Goal: Navigation & Orientation: Find specific page/section

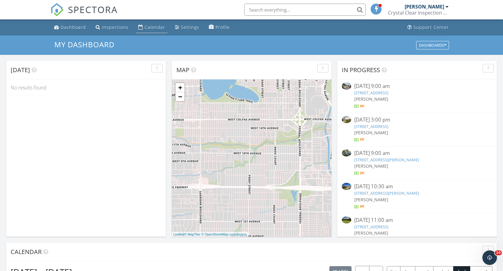
click at [155, 26] on div "Calendar" at bounding box center [154, 27] width 21 height 6
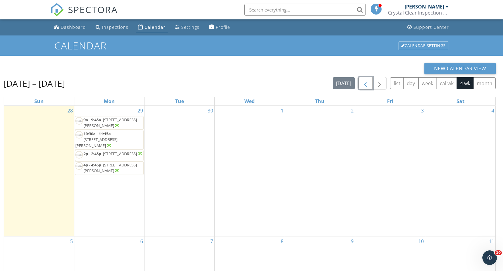
click at [363, 81] on span "button" at bounding box center [365, 83] width 7 height 7
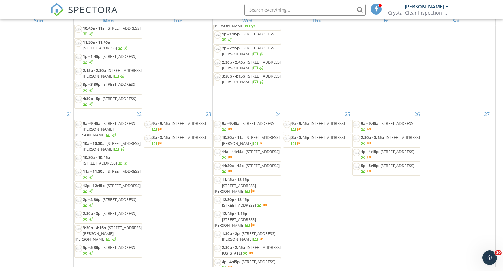
scroll to position [305, 0]
